Goal: Task Accomplishment & Management: Use online tool/utility

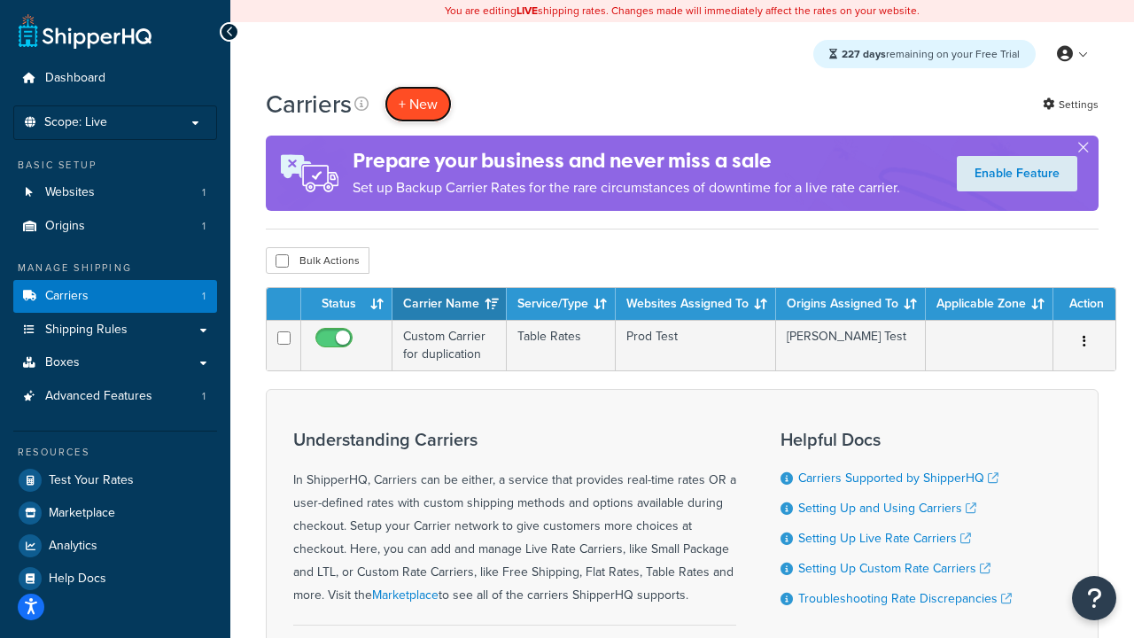
click at [418, 104] on button "+ New" at bounding box center [418, 104] width 67 height 36
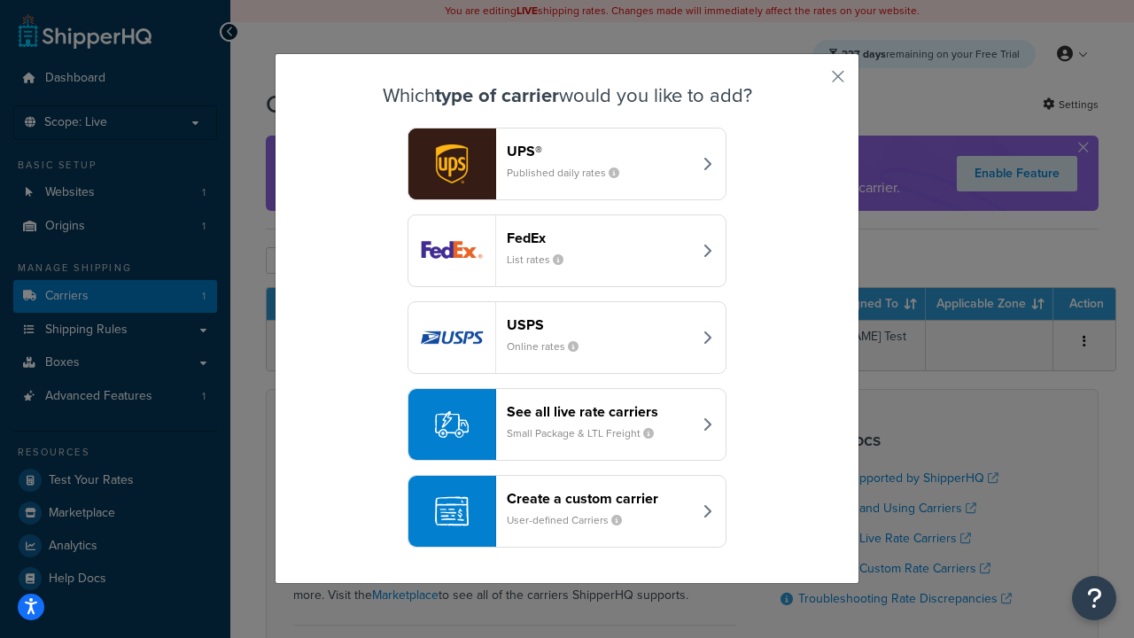
click at [599, 238] on header "FedEx" at bounding box center [599, 238] width 185 height 17
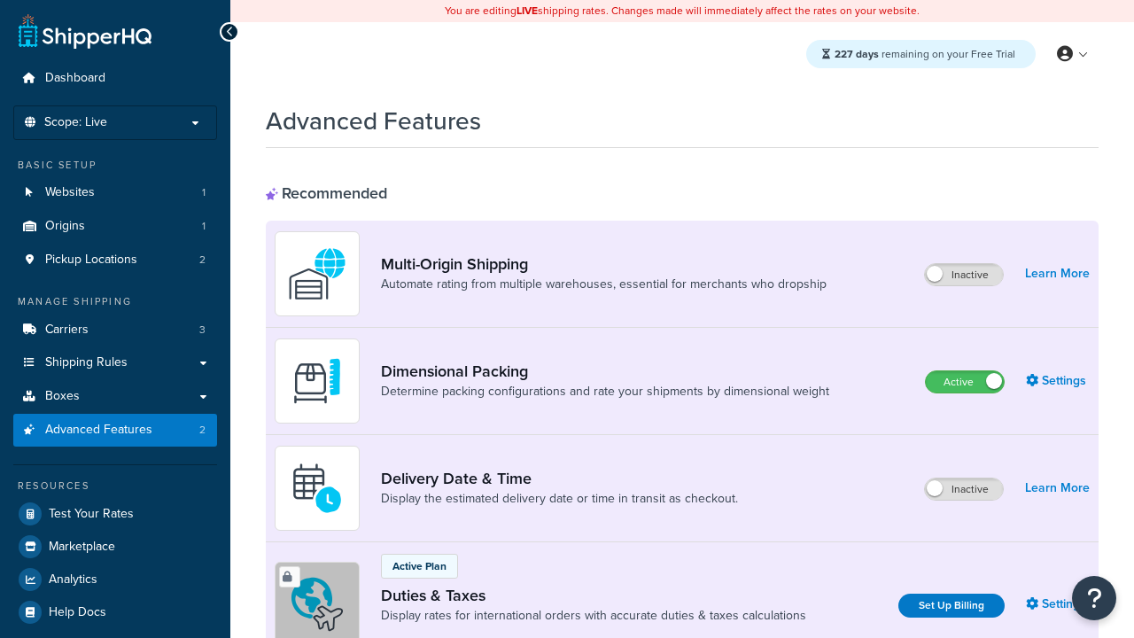
click at [965, 382] on label "Active" at bounding box center [965, 381] width 78 height 21
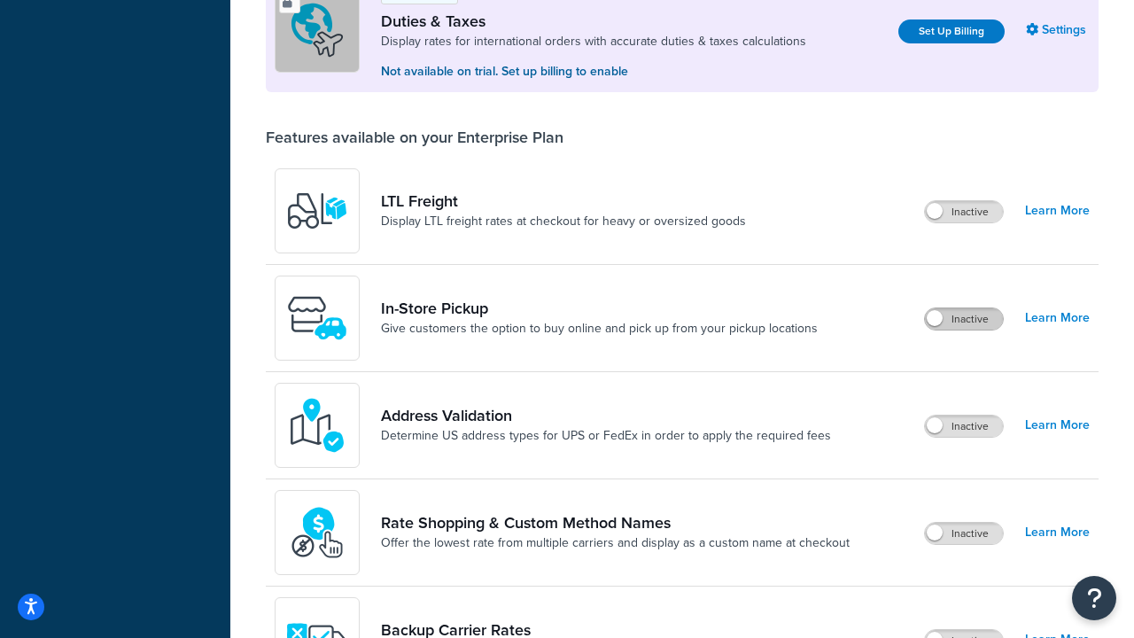
scroll to position [541, 0]
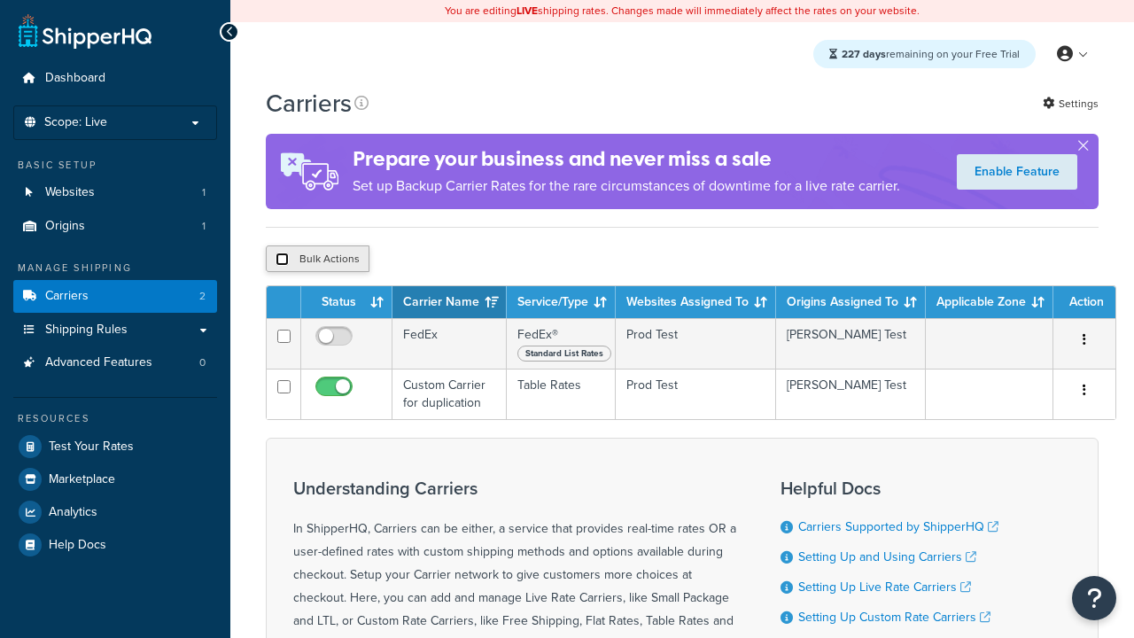
click at [282, 259] on input "checkbox" at bounding box center [282, 259] width 13 height 13
checkbox input "true"
click at [0, 0] on button "Delete" at bounding box center [0, 0] width 0 height 0
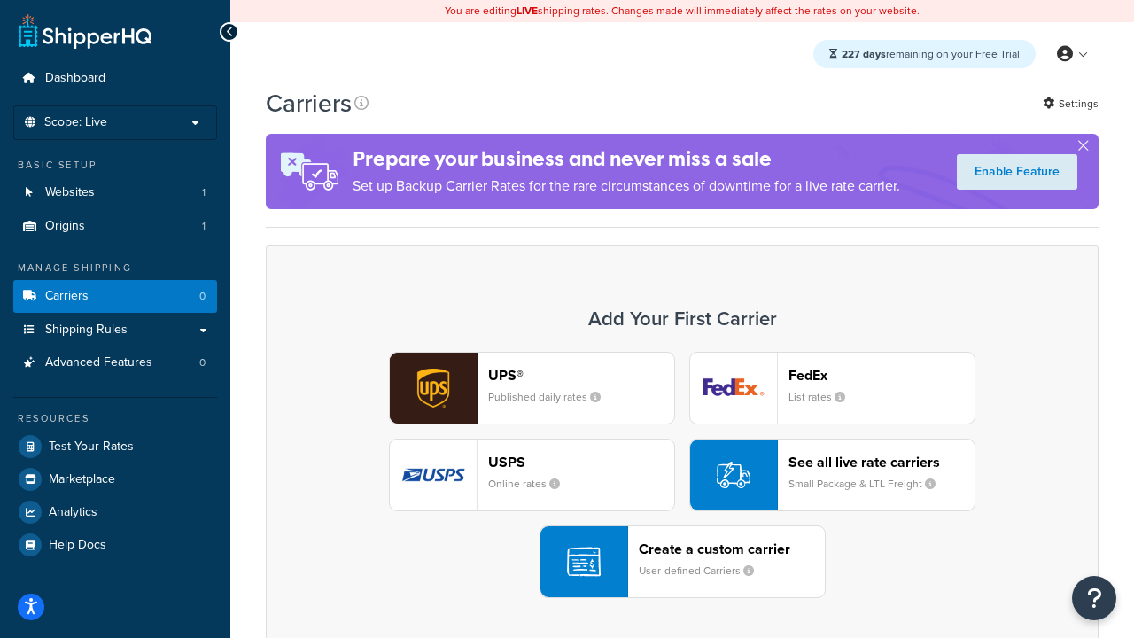
click at [682, 563] on small "User-defined Carriers" at bounding box center [703, 571] width 129 height 16
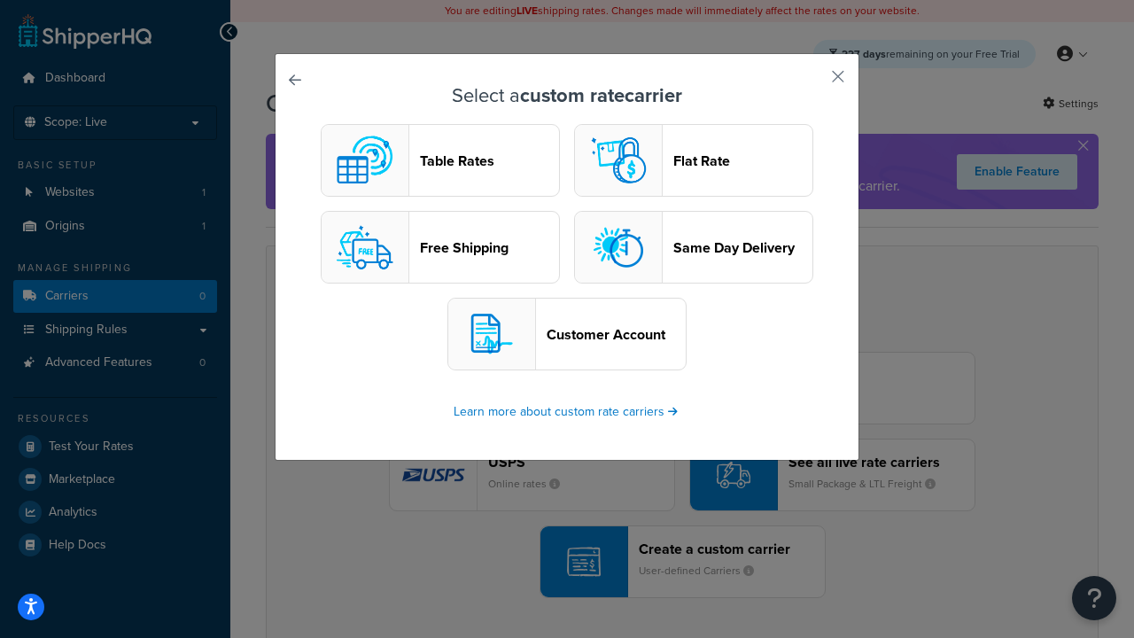
click at [440, 160] on header "Table Rates" at bounding box center [489, 160] width 139 height 17
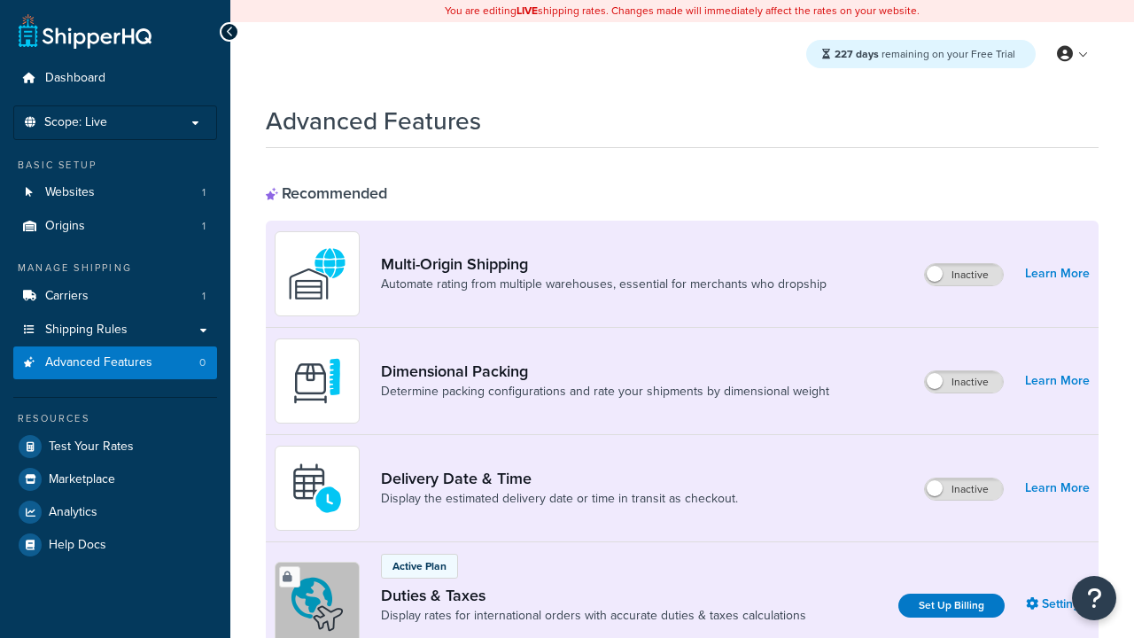
click at [965, 382] on label "Inactive" at bounding box center [964, 381] width 78 height 21
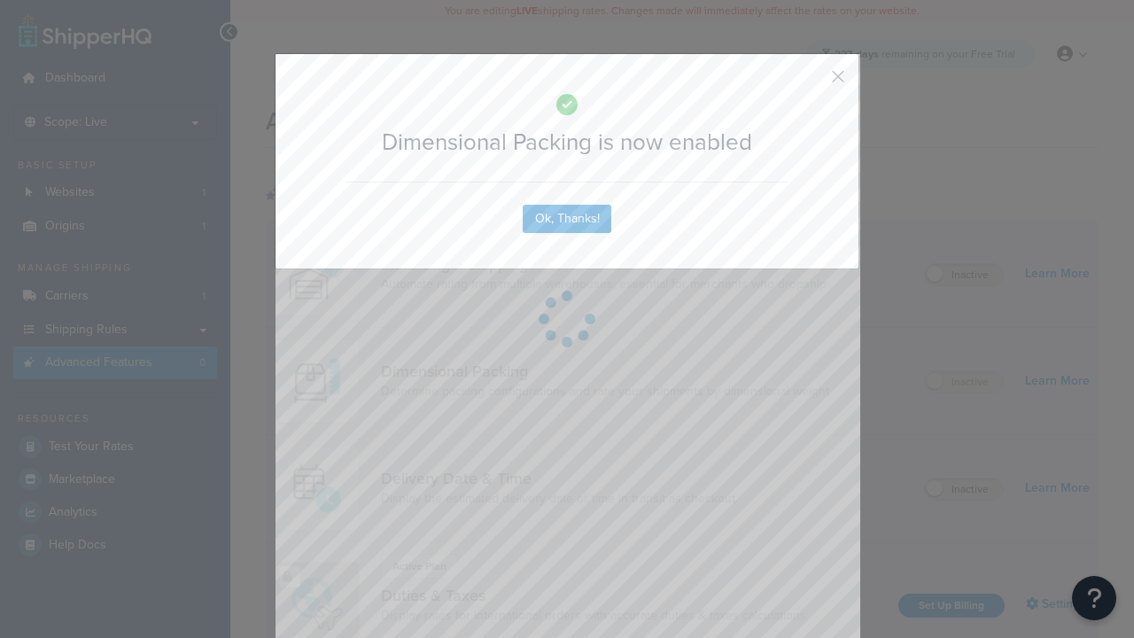
click at [812, 81] on button "button" at bounding box center [812, 83] width 4 height 4
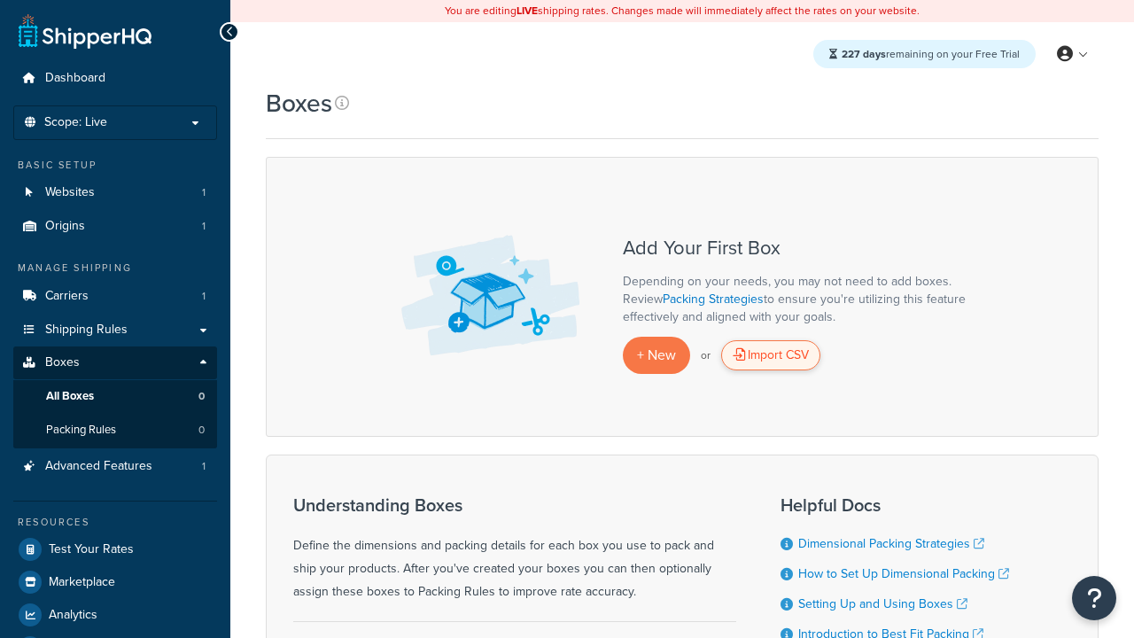
click at [771, 355] on div "Import CSV" at bounding box center [770, 355] width 99 height 30
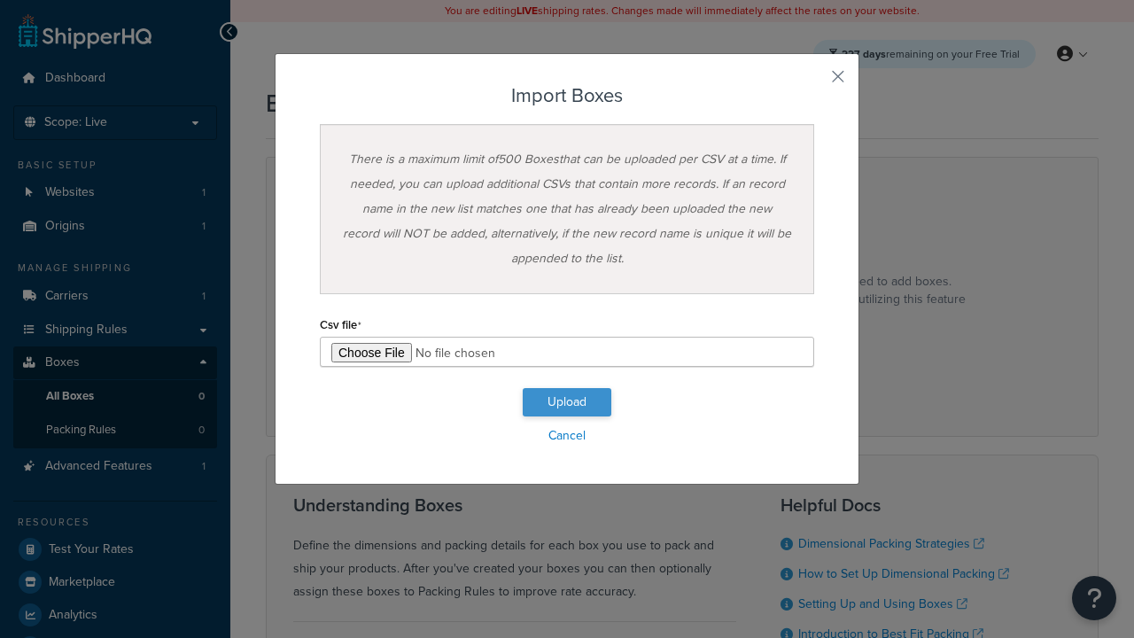
click at [567, 402] on button "Upload" at bounding box center [567, 402] width 89 height 28
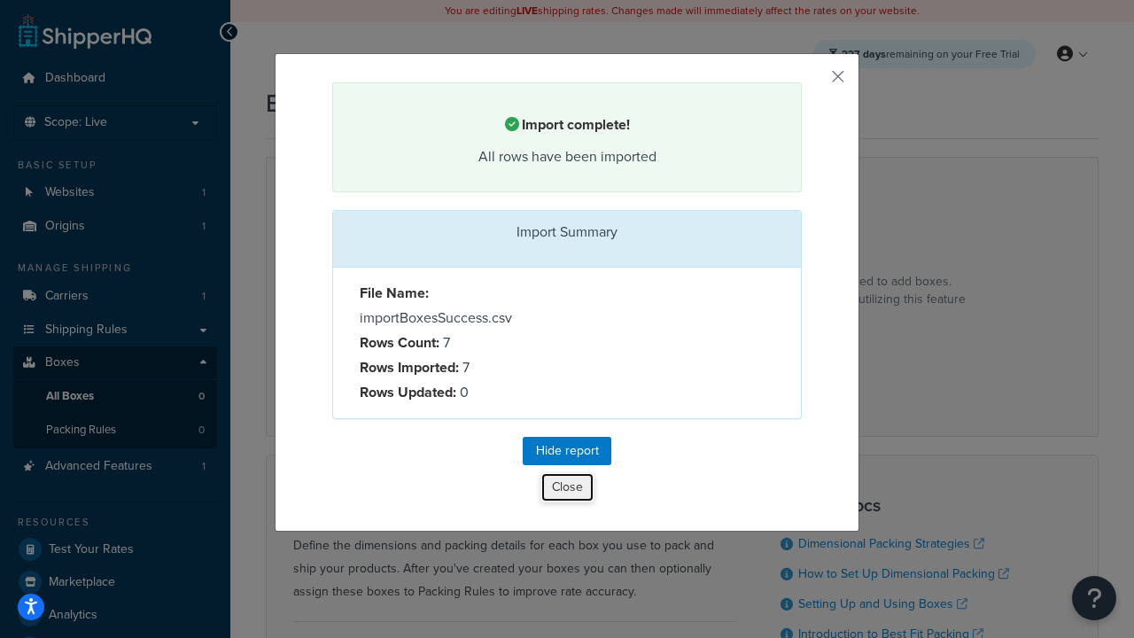
click at [566, 487] on button "Close" at bounding box center [568, 487] width 54 height 30
